Goal: Task Accomplishment & Management: Manage account settings

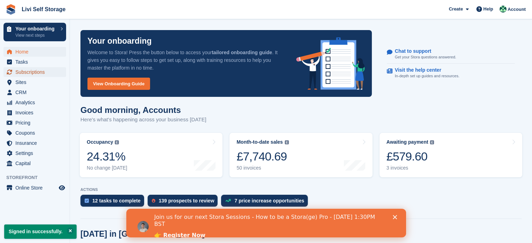
click at [38, 73] on span "Subscriptions" at bounding box center [36, 72] width 42 height 10
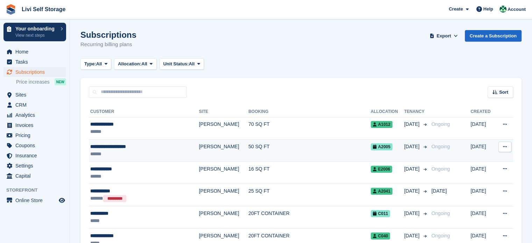
scroll to position [35, 0]
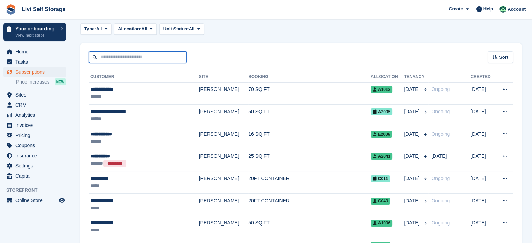
click at [139, 55] on input "text" at bounding box center [138, 57] width 98 height 12
type input "******"
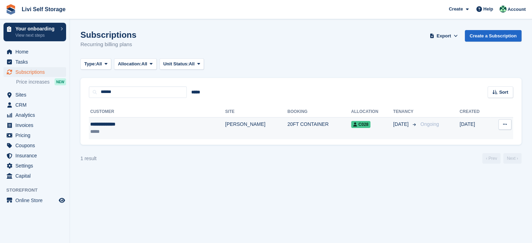
click at [112, 126] on div "**********" at bounding box center [133, 124] width 87 height 7
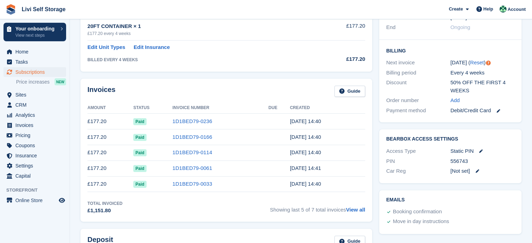
scroll to position [175, 0]
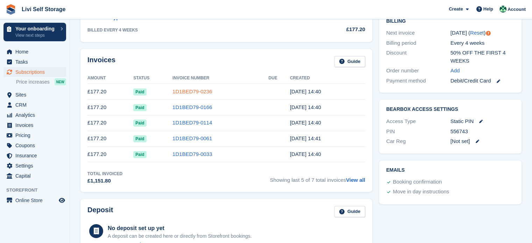
click at [184, 91] on link "1D1BED79-0236" at bounding box center [193, 92] width 40 height 6
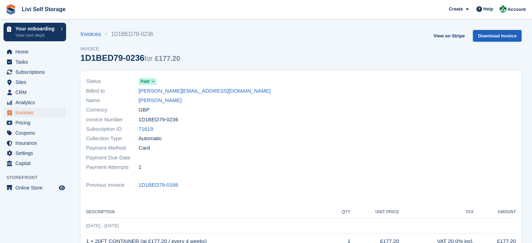
click at [497, 35] on link "Download Invoice" at bounding box center [497, 36] width 49 height 12
click at [26, 73] on span "Subscriptions" at bounding box center [36, 72] width 42 height 10
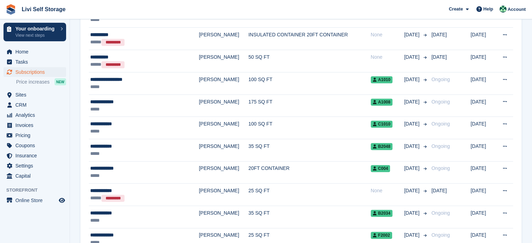
scroll to position [560, 0]
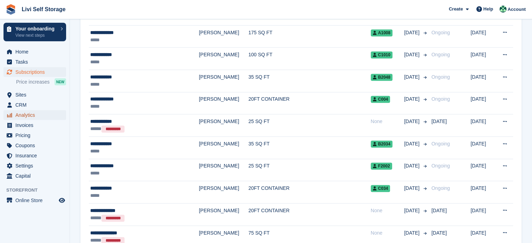
click at [21, 116] on span "Analytics" at bounding box center [36, 115] width 42 height 10
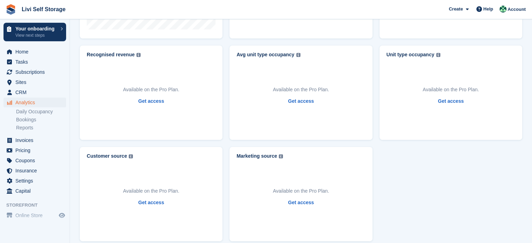
scroll to position [333, 0]
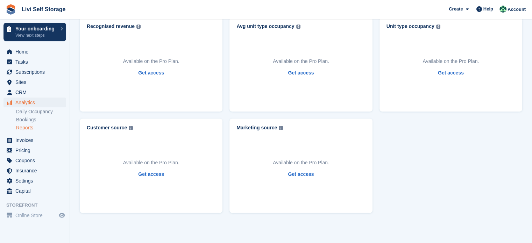
click at [26, 130] on link "Reports" at bounding box center [41, 128] width 50 height 7
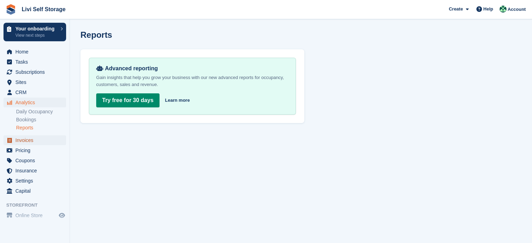
click at [24, 142] on span "Invoices" at bounding box center [36, 140] width 42 height 10
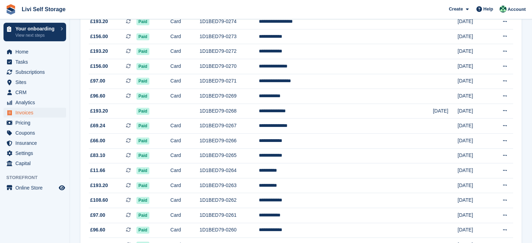
scroll to position [658, 0]
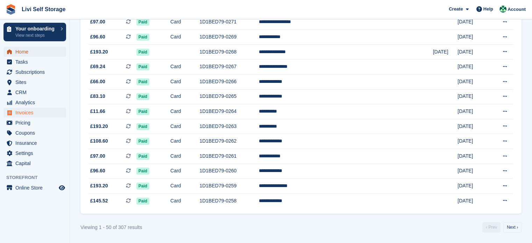
click at [21, 54] on span "Home" at bounding box center [36, 52] width 42 height 10
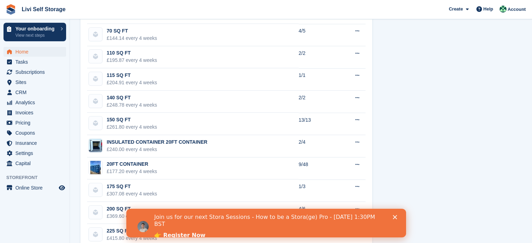
scroll to position [822, 0]
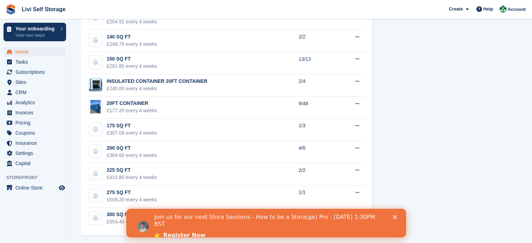
click at [395, 216] on icon "Close" at bounding box center [395, 217] width 4 height 4
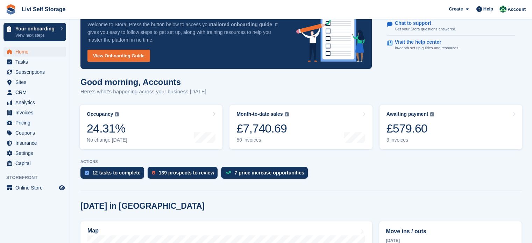
scroll to position [17, 0]
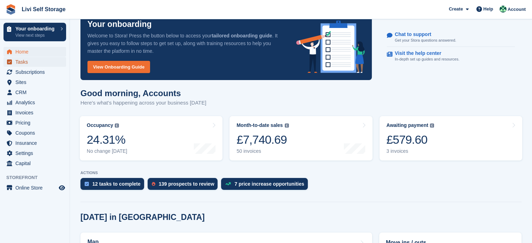
click at [21, 62] on span "Tasks" at bounding box center [36, 62] width 42 height 10
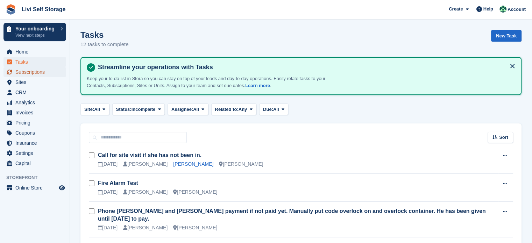
click at [19, 71] on span "Subscriptions" at bounding box center [36, 72] width 42 height 10
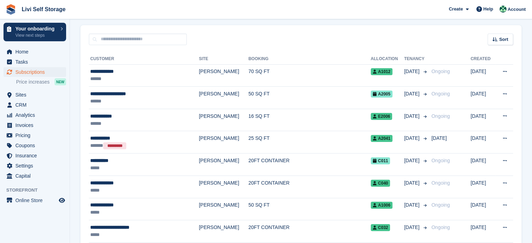
scroll to position [70, 0]
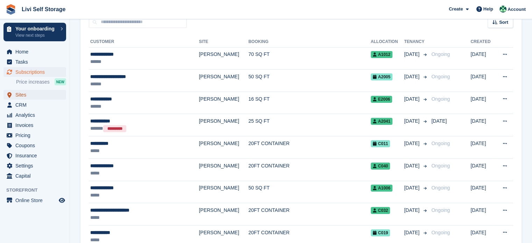
click at [21, 96] on span "Sites" at bounding box center [36, 95] width 42 height 10
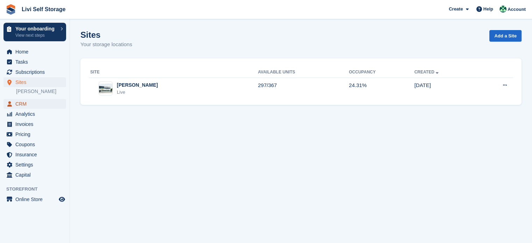
click at [21, 104] on span "CRM" at bounding box center [36, 104] width 42 height 10
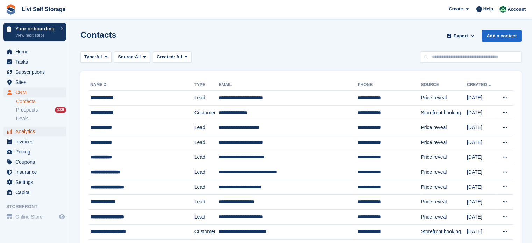
click at [24, 132] on span "Analytics" at bounding box center [36, 132] width 42 height 10
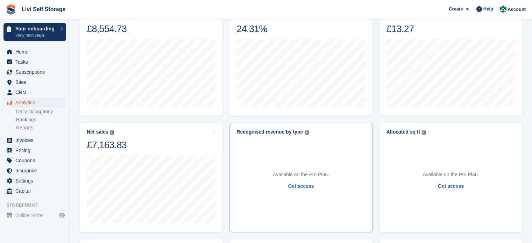
scroll to position [123, 0]
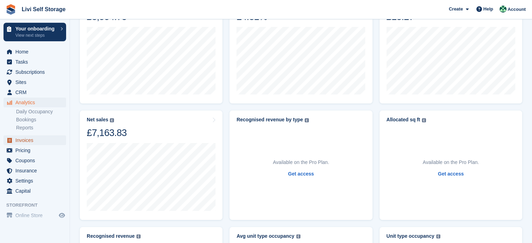
click at [26, 142] on span "Invoices" at bounding box center [36, 140] width 42 height 10
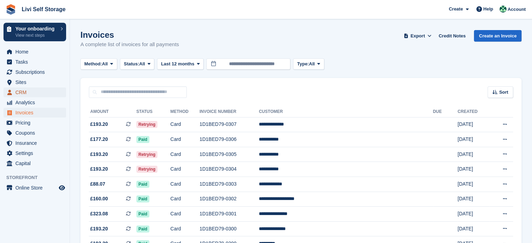
click at [22, 92] on span "CRM" at bounding box center [36, 93] width 42 height 10
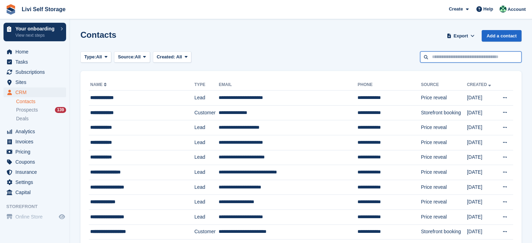
click at [446, 54] on input "text" at bounding box center [471, 57] width 102 height 12
type input "*****"
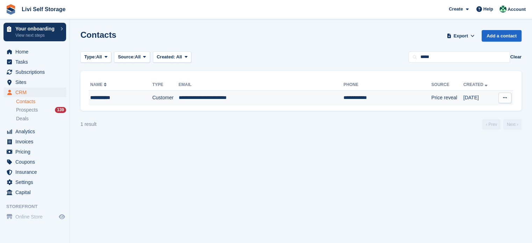
click at [99, 97] on div "**********" at bounding box center [115, 97] width 50 height 7
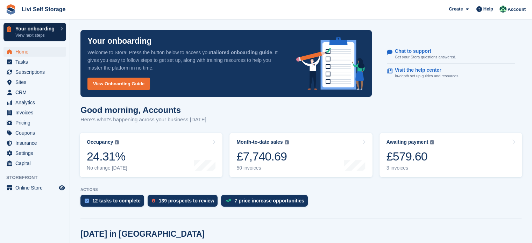
click at [61, 27] on icon at bounding box center [62, 29] width 2 height 4
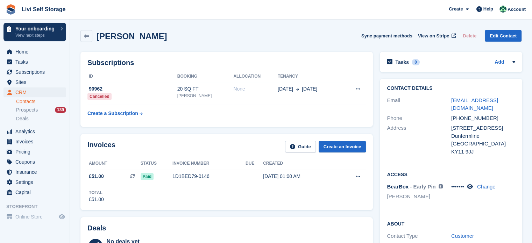
scroll to position [35, 0]
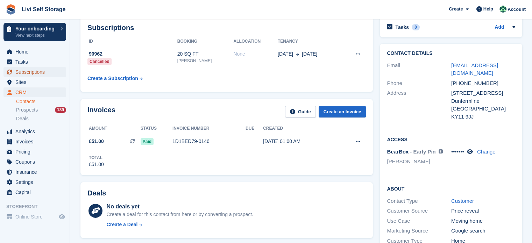
click at [25, 73] on span "Subscriptions" at bounding box center [36, 72] width 42 height 10
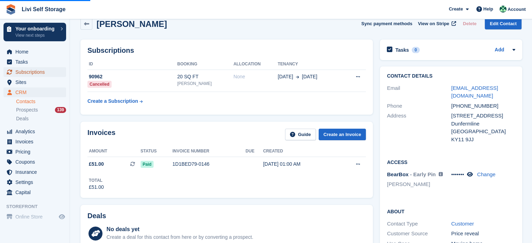
scroll to position [0, 0]
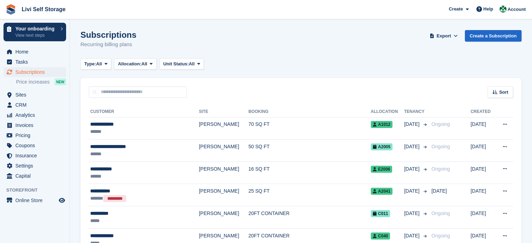
click at [356, 89] on div "Sort Sort by Customer name Date created Move in date Move out date Created (old…" at bounding box center [301, 88] width 441 height 20
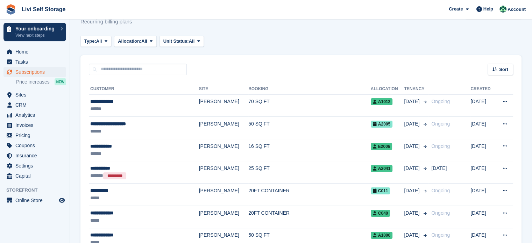
scroll to position [35, 0]
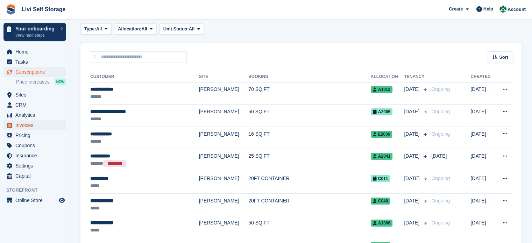
click at [25, 126] on span "Invoices" at bounding box center [36, 125] width 42 height 10
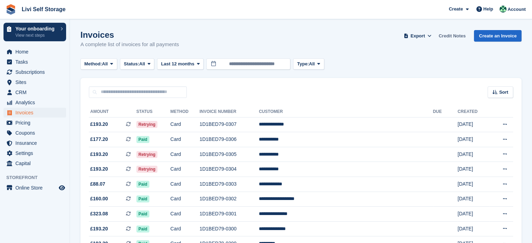
click at [452, 36] on link "Credit Notes" at bounding box center [452, 36] width 33 height 12
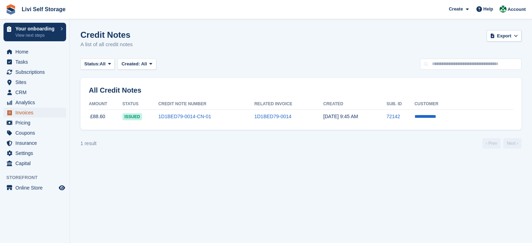
click at [25, 113] on span "Invoices" at bounding box center [36, 113] width 42 height 10
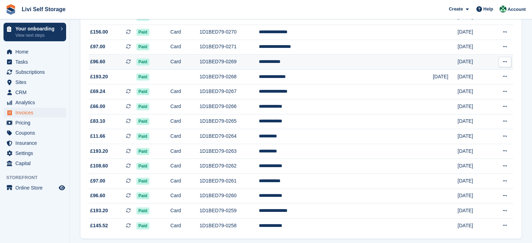
scroll to position [658, 0]
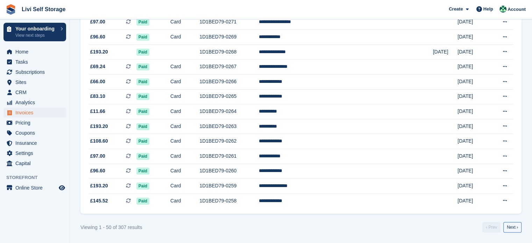
click at [510, 229] on link "Next ›" at bounding box center [513, 227] width 18 height 11
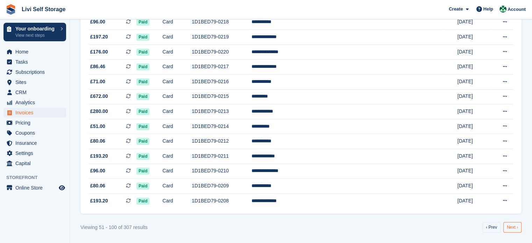
click at [511, 226] on link "Next ›" at bounding box center [513, 227] width 18 height 11
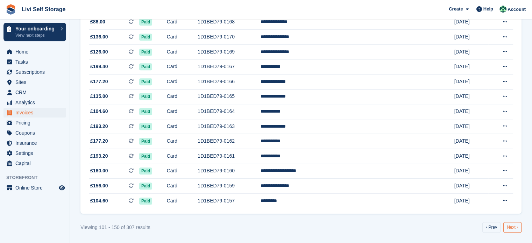
click at [512, 229] on link "Next ›" at bounding box center [513, 227] width 18 height 11
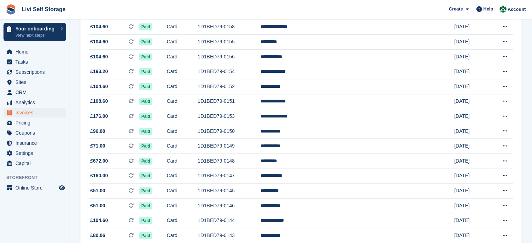
scroll to position [133, 0]
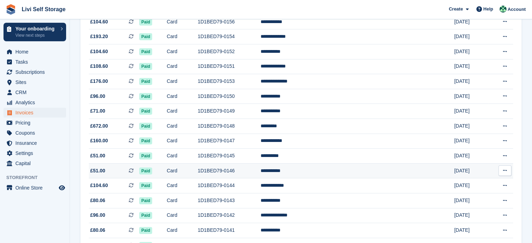
click at [242, 173] on td "1D1BED79-0146" at bounding box center [229, 170] width 63 height 15
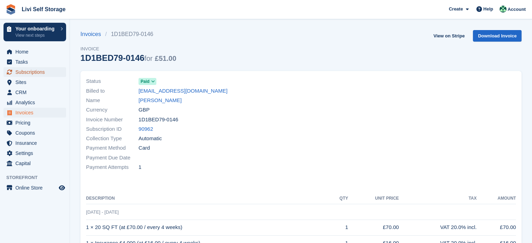
click at [25, 72] on span "Subscriptions" at bounding box center [36, 72] width 42 height 10
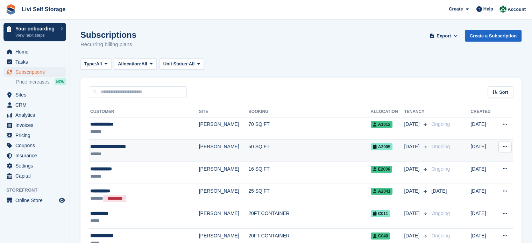
scroll to position [35, 0]
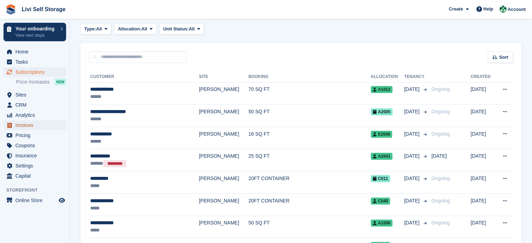
click at [29, 124] on span "Invoices" at bounding box center [36, 125] width 42 height 10
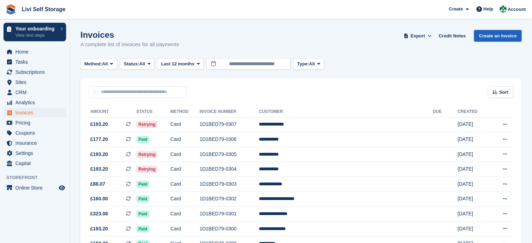
click at [494, 36] on link "Create an Invoice" at bounding box center [498, 36] width 48 height 12
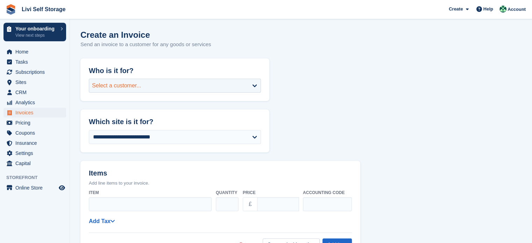
click at [212, 86] on div "Select a customer..." at bounding box center [175, 86] width 172 height 14
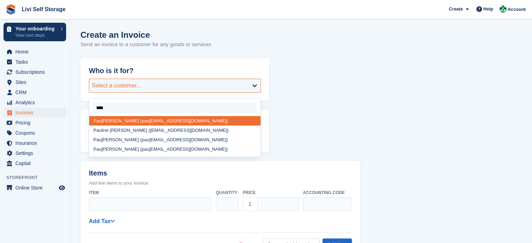
type input "*****"
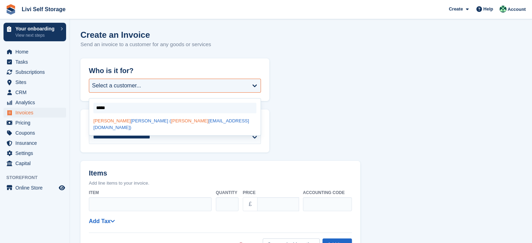
click at [157, 123] on div "Paula Kelly ( paula kelly36@protonmail.com)" at bounding box center [175, 124] width 172 height 16
select select "******"
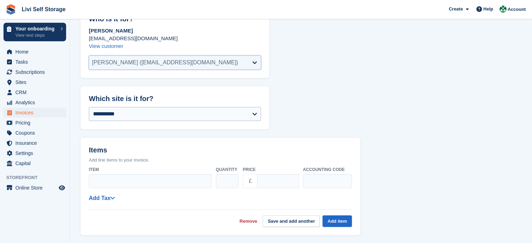
scroll to position [70, 0]
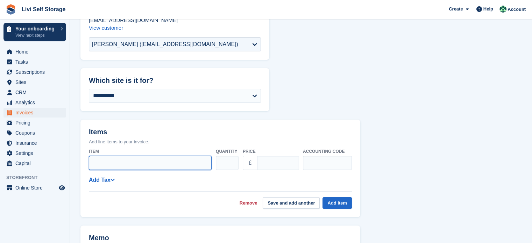
click at [125, 161] on input "Item" at bounding box center [150, 163] width 123 height 14
type input "**********"
type input "***"
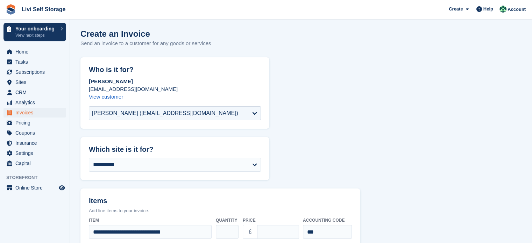
scroll to position [0, 0]
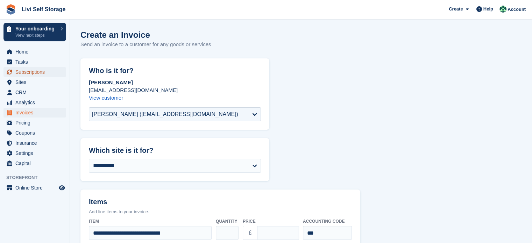
click at [22, 72] on span "Subscriptions" at bounding box center [36, 72] width 42 height 10
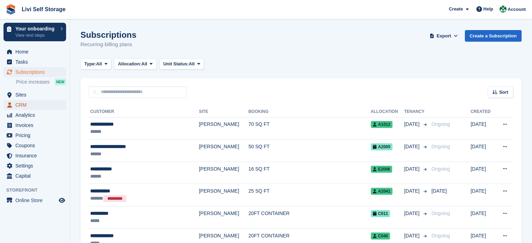
click at [25, 105] on span "CRM" at bounding box center [36, 105] width 42 height 10
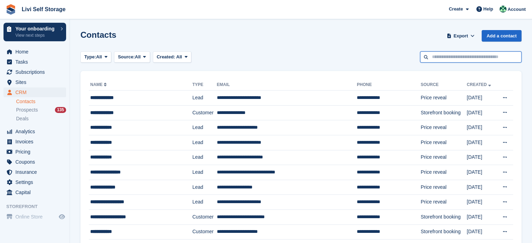
click at [449, 56] on input "text" at bounding box center [471, 57] width 102 height 12
type input "*****"
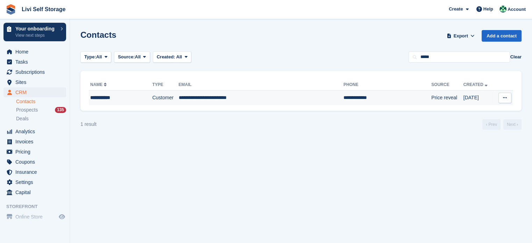
click at [96, 97] on div "**********" at bounding box center [115, 97] width 50 height 7
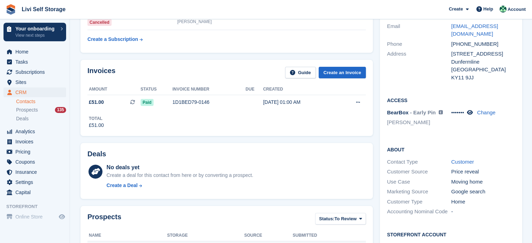
scroll to position [73, 0]
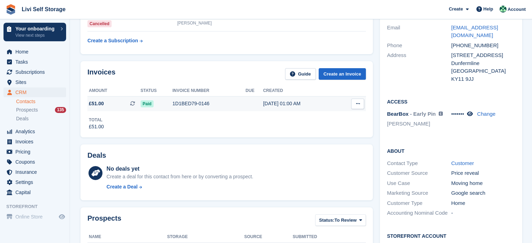
click at [357, 103] on icon at bounding box center [358, 104] width 4 height 5
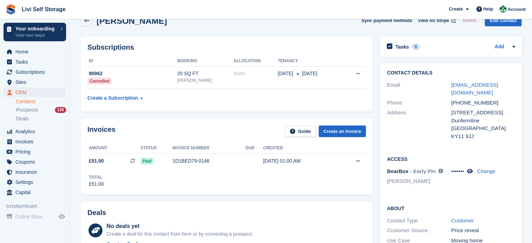
scroll to position [3, 0]
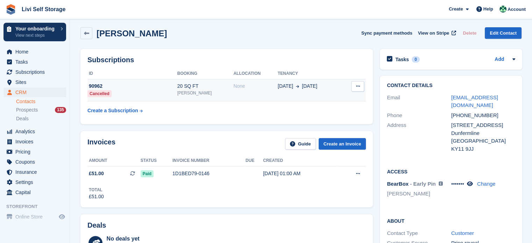
click at [357, 86] on icon at bounding box center [358, 86] width 4 height 5
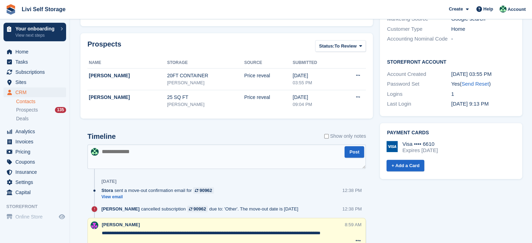
scroll to position [248, 0]
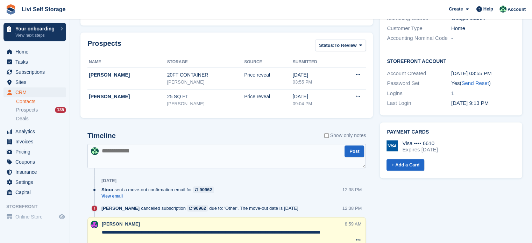
click at [119, 152] on textarea at bounding box center [227, 156] width 279 height 25
type textarea "*"
type textarea "**********"
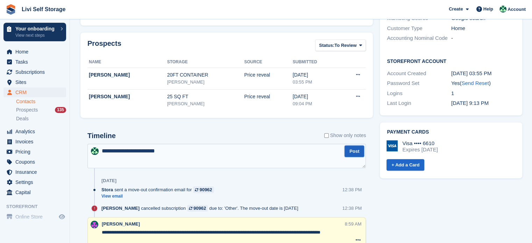
click at [351, 151] on button "Post" at bounding box center [355, 152] width 20 height 12
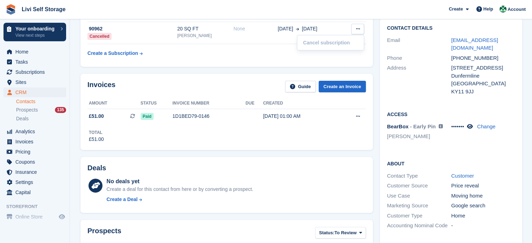
scroll to position [38, 0]
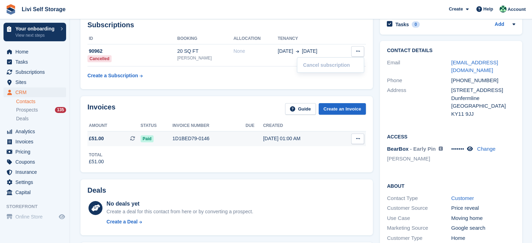
click at [185, 138] on div "1D1BED79-0146" at bounding box center [209, 138] width 73 height 7
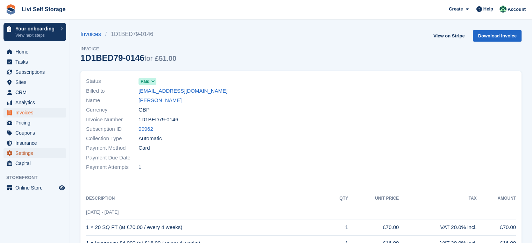
click at [23, 152] on span "Settings" at bounding box center [36, 153] width 42 height 10
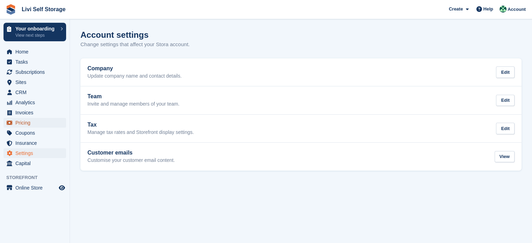
click at [21, 123] on span "Pricing" at bounding box center [36, 123] width 42 height 10
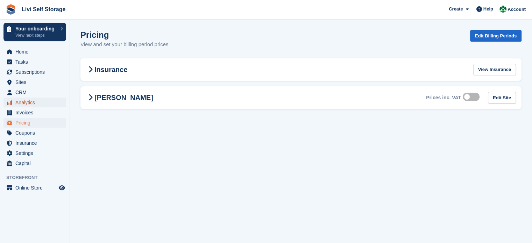
click at [22, 101] on span "Analytics" at bounding box center [36, 103] width 42 height 10
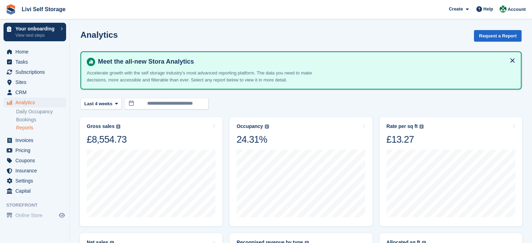
click at [25, 128] on link "Reports" at bounding box center [41, 128] width 50 height 7
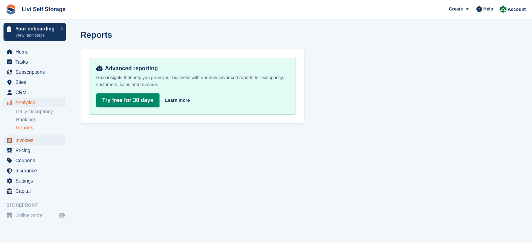
click at [25, 141] on span "Invoices" at bounding box center [36, 140] width 42 height 10
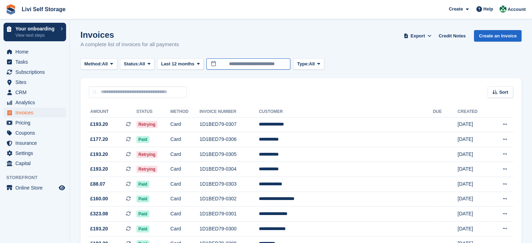
click at [284, 64] on input "**********" at bounding box center [249, 64] width 84 height 12
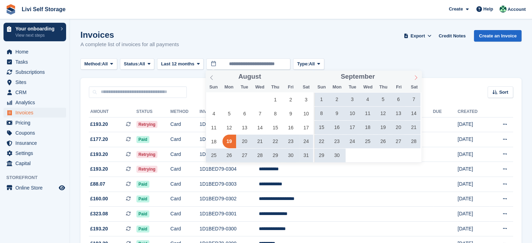
click at [417, 78] on icon at bounding box center [416, 77] width 5 height 5
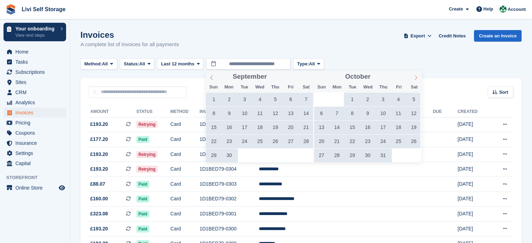
click at [417, 78] on icon at bounding box center [416, 77] width 5 height 5
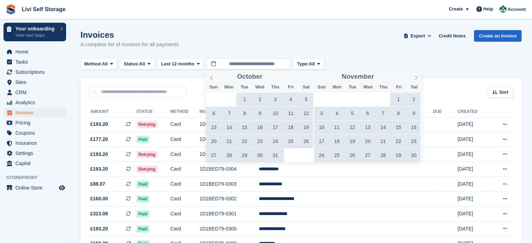
click at [417, 78] on icon at bounding box center [416, 77] width 5 height 5
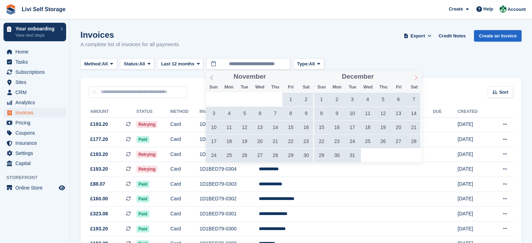
click at [417, 78] on icon at bounding box center [416, 77] width 5 height 5
type input "****"
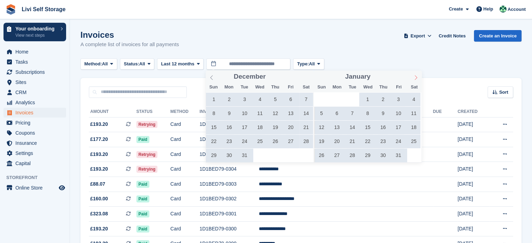
click at [417, 78] on icon at bounding box center [416, 77] width 5 height 5
type input "****"
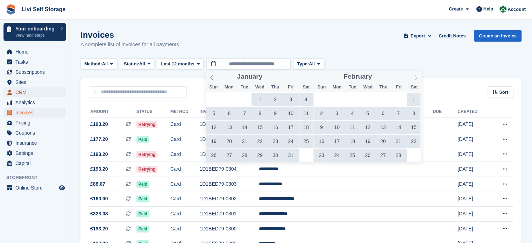
click at [61, 96] on link "CRM" at bounding box center [35, 93] width 63 height 10
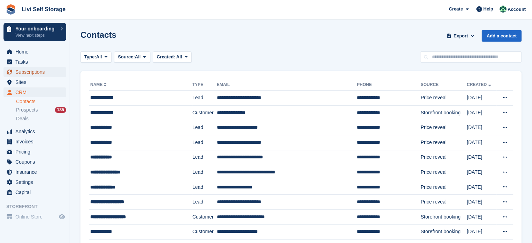
click at [31, 73] on span "Subscriptions" at bounding box center [36, 72] width 42 height 10
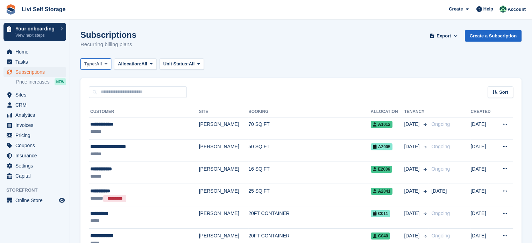
click at [107, 64] on icon at bounding box center [106, 64] width 3 height 5
click at [24, 116] on span "Analytics" at bounding box center [36, 115] width 42 height 10
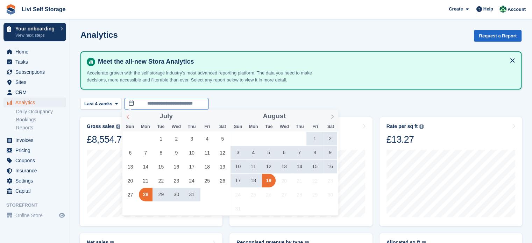
click at [127, 103] on input "**********" at bounding box center [167, 104] width 84 height 12
click at [128, 117] on icon at bounding box center [128, 116] width 5 height 5
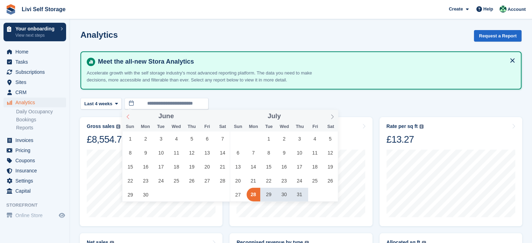
click at [128, 117] on icon at bounding box center [128, 116] width 5 height 5
click at [253, 169] on span "16" at bounding box center [254, 167] width 14 height 14
type input "**********"
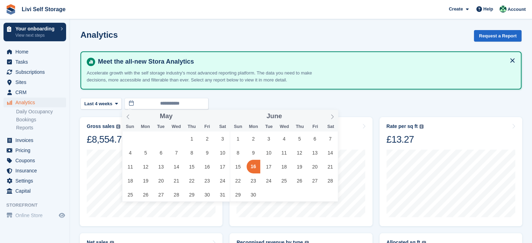
click at [253, 169] on span "16" at bounding box center [254, 167] width 14 height 14
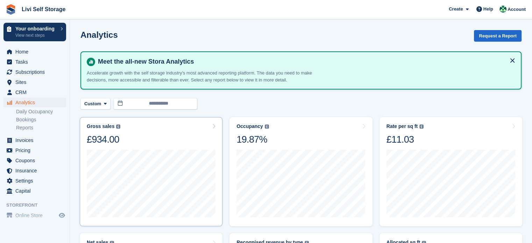
click at [98, 140] on div "£934.00" at bounding box center [104, 140] width 34 height 12
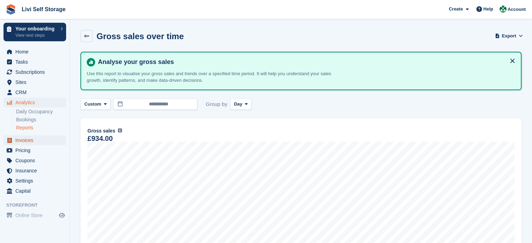
click at [21, 141] on span "Invoices" at bounding box center [36, 140] width 42 height 10
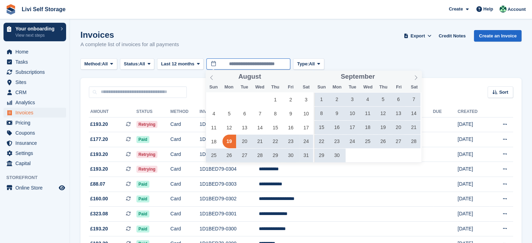
click at [213, 64] on input "**********" at bounding box center [249, 64] width 84 height 12
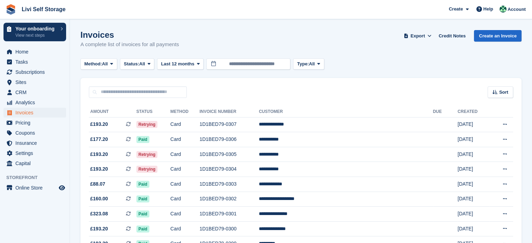
click at [290, 37] on div "Invoices A complete list of invoices for all payments Export Export Invoices Ex…" at bounding box center [301, 43] width 441 height 27
click at [19, 63] on span "Tasks" at bounding box center [36, 62] width 42 height 10
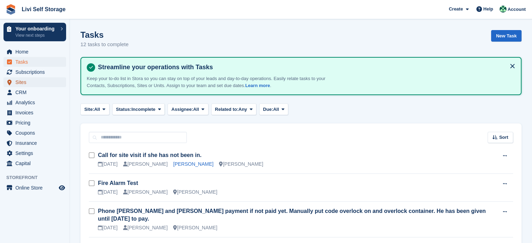
click at [21, 82] on span "Sites" at bounding box center [36, 82] width 42 height 10
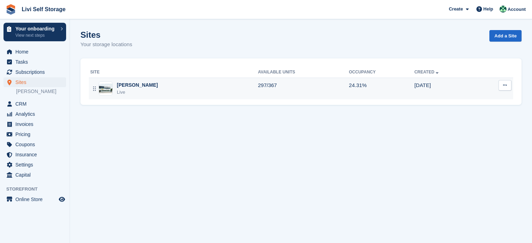
click at [128, 84] on div "[PERSON_NAME]" at bounding box center [137, 85] width 41 height 7
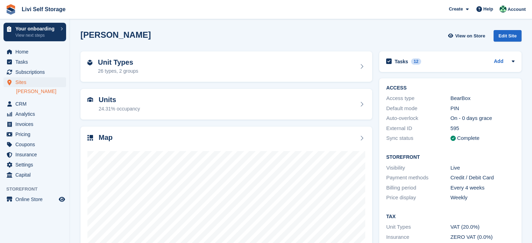
scroll to position [55, 0]
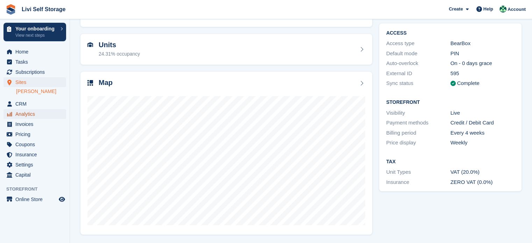
click at [18, 114] on span "Analytics" at bounding box center [36, 114] width 42 height 10
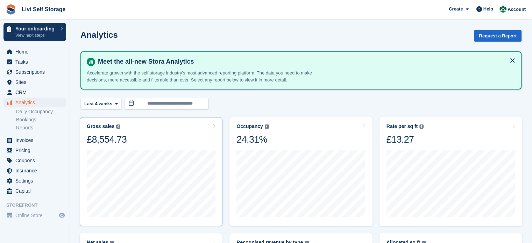
click at [95, 125] on div "Gross sales" at bounding box center [101, 127] width 28 height 6
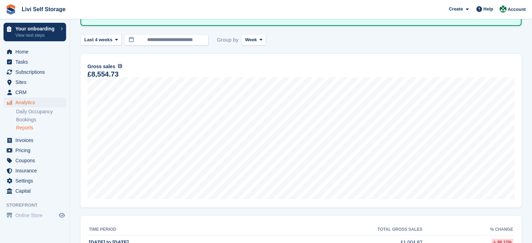
scroll to position [29, 0]
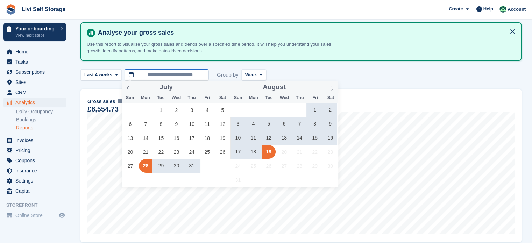
click at [200, 72] on input "**********" at bounding box center [167, 75] width 84 height 12
click at [127, 88] on icon at bounding box center [128, 88] width 5 height 5
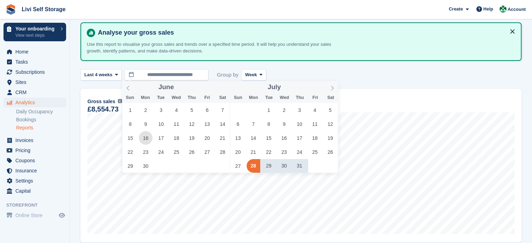
click at [146, 138] on span "16" at bounding box center [146, 138] width 14 height 14
type input "**********"
click at [146, 138] on span "16" at bounding box center [146, 138] width 14 height 14
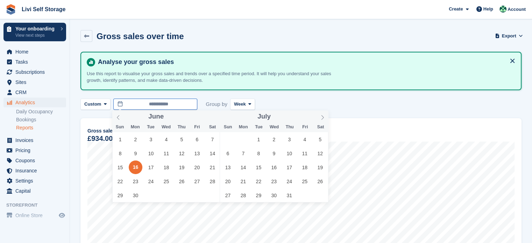
click at [183, 104] on input "**********" at bounding box center [155, 105] width 84 height 12
click at [184, 100] on input "**********" at bounding box center [155, 105] width 84 height 12
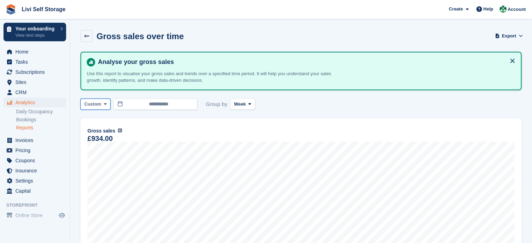
click at [104, 104] on icon at bounding box center [105, 104] width 3 height 5
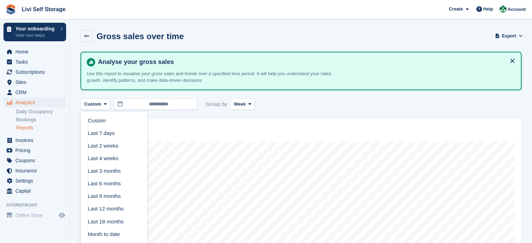
click at [112, 171] on link "Last 3 months" at bounding box center [114, 171] width 61 height 13
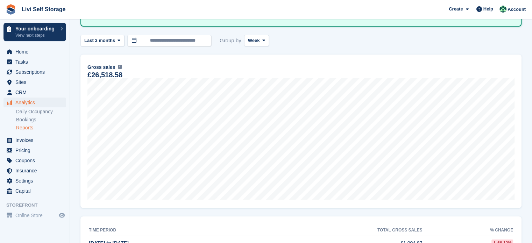
scroll to position [23, 0]
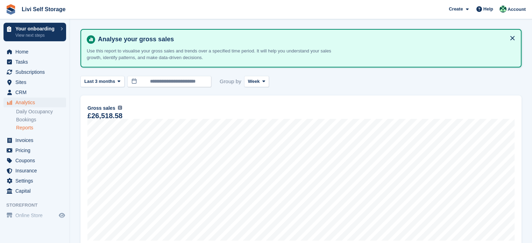
click at [106, 117] on div "£26,518.58" at bounding box center [105, 116] width 35 height 6
click at [28, 128] on link "Reports" at bounding box center [41, 128] width 50 height 7
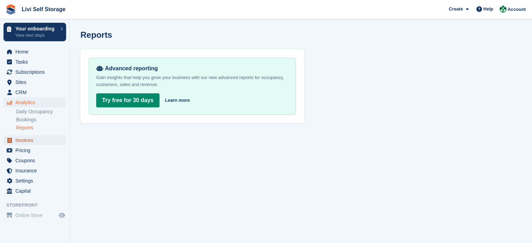
click at [25, 141] on span "Invoices" at bounding box center [36, 140] width 42 height 10
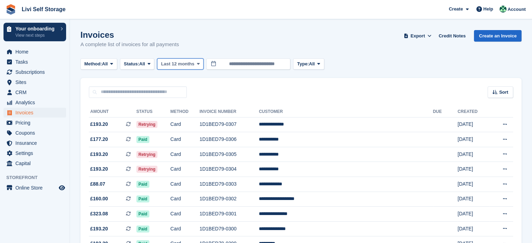
click at [199, 64] on icon at bounding box center [198, 64] width 3 height 5
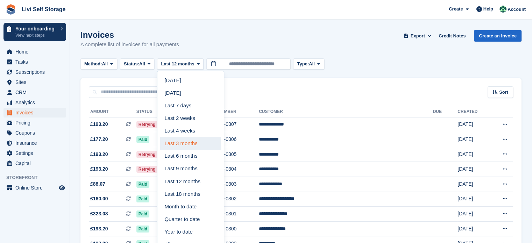
click at [189, 143] on link "Last 3 months" at bounding box center [190, 143] width 61 height 13
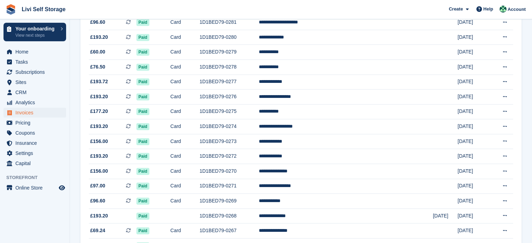
scroll to position [658, 0]
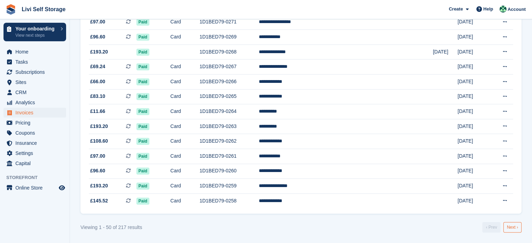
click at [511, 228] on link "Next ›" at bounding box center [513, 227] width 18 height 11
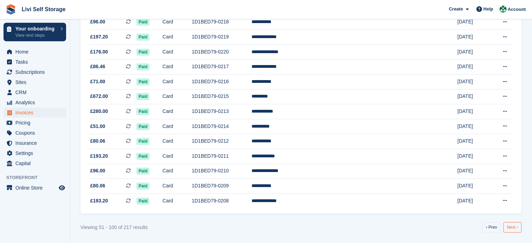
click at [511, 228] on link "Next ›" at bounding box center [513, 227] width 18 height 11
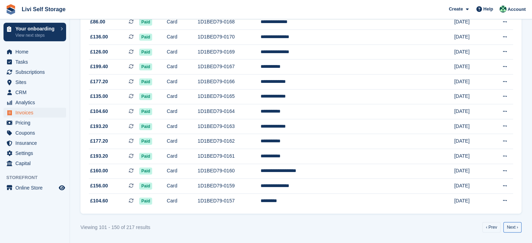
click at [511, 228] on link "Next ›" at bounding box center [513, 227] width 18 height 11
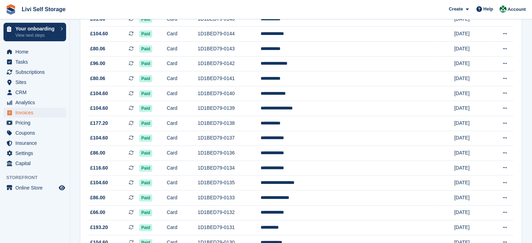
scroll to position [273, 0]
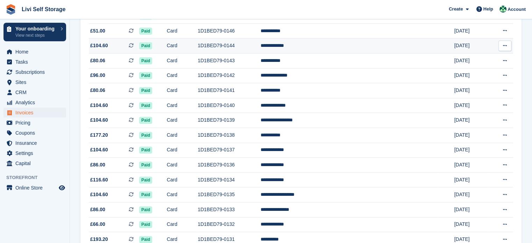
click at [98, 46] on span "£104.60" at bounding box center [99, 45] width 18 height 7
